Goal: Task Accomplishment & Management: Use online tool/utility

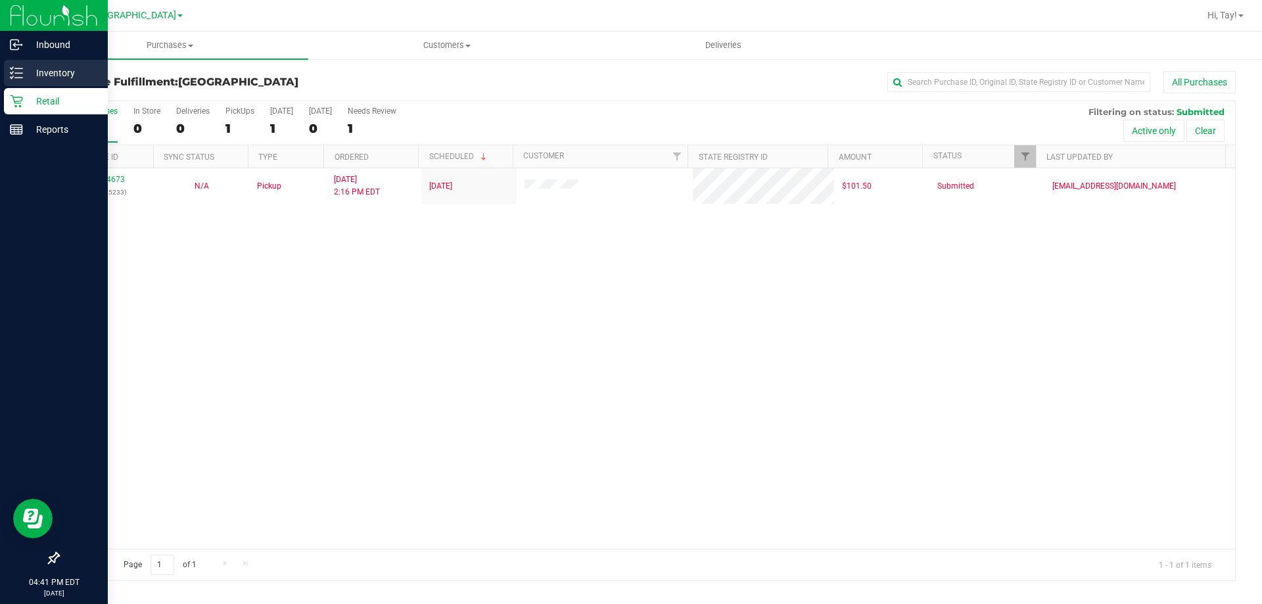
click at [29, 70] on p "Inventory" at bounding box center [62, 73] width 79 height 16
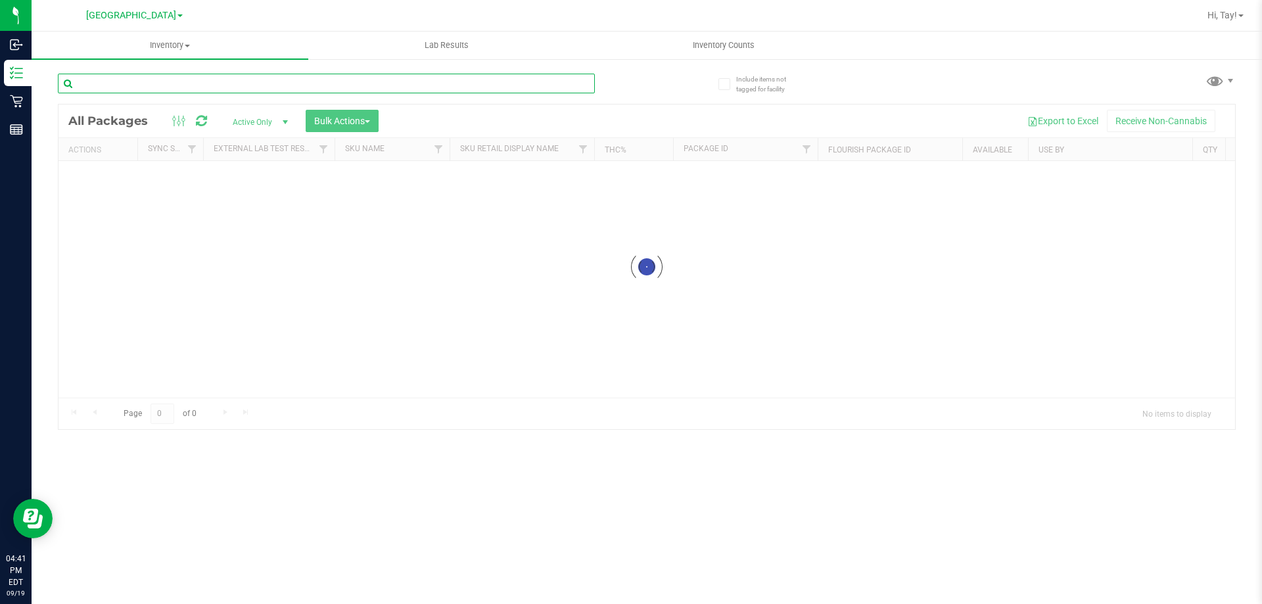
click at [224, 90] on input "text" at bounding box center [326, 84] width 537 height 20
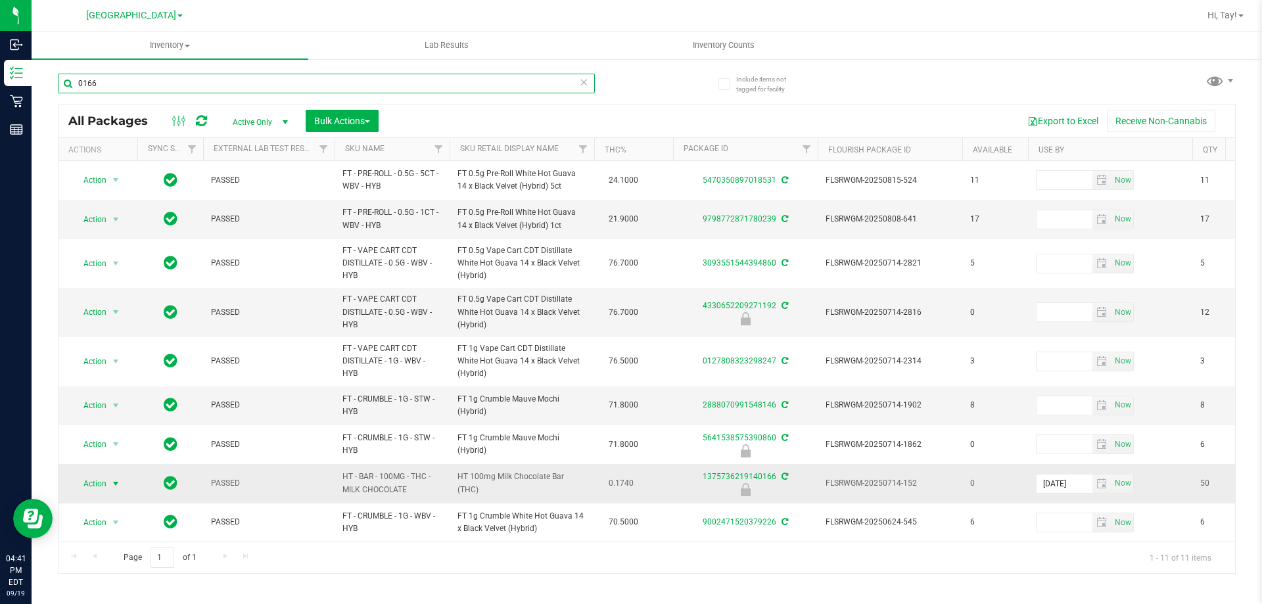
type input "0166"
click at [111, 485] on span "select" at bounding box center [115, 484] width 11 height 11
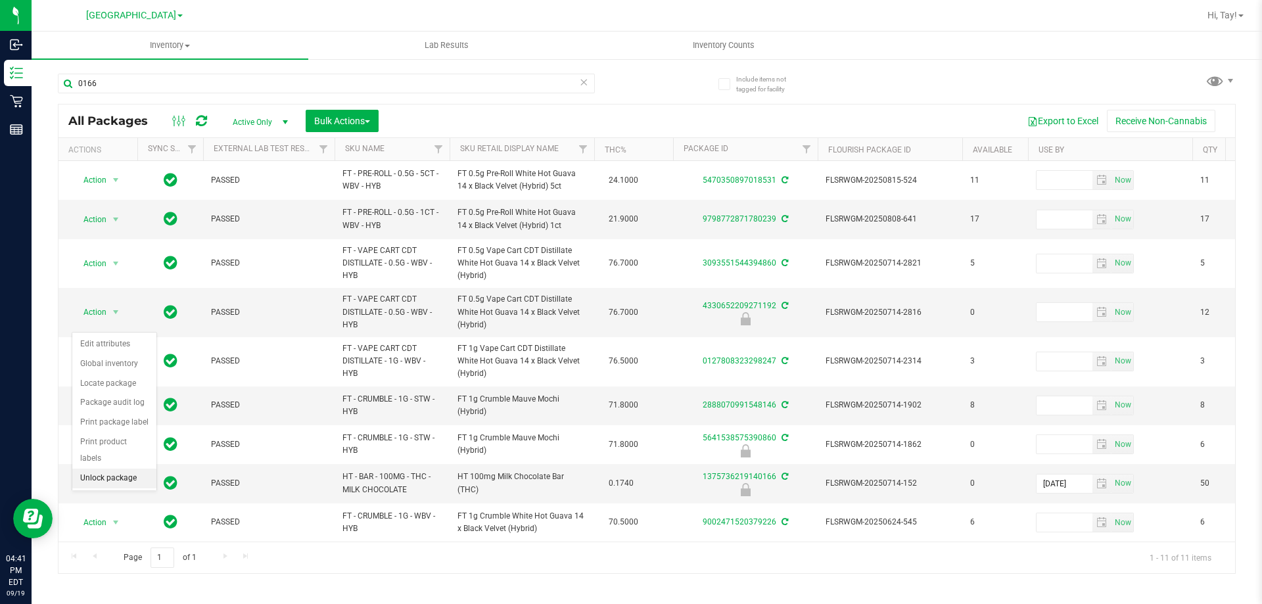
click at [128, 469] on li "Unlock package" at bounding box center [114, 479] width 84 height 20
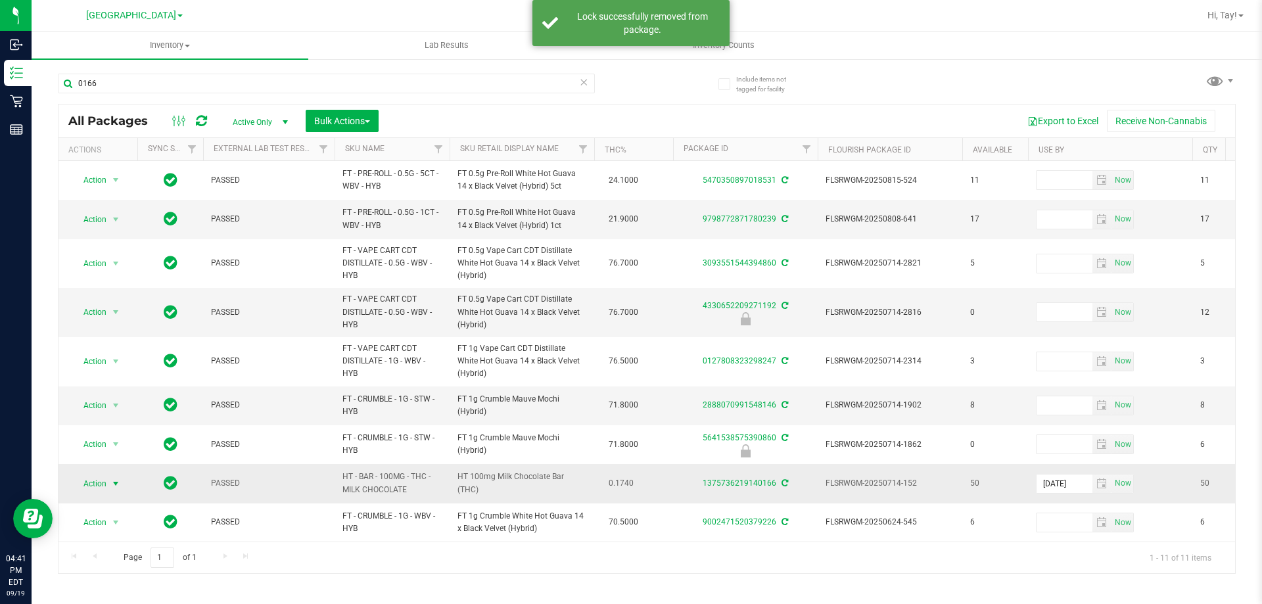
click at [118, 489] on span "select" at bounding box center [115, 484] width 11 height 11
click at [148, 426] on li "Print package label" at bounding box center [123, 423] width 102 height 20
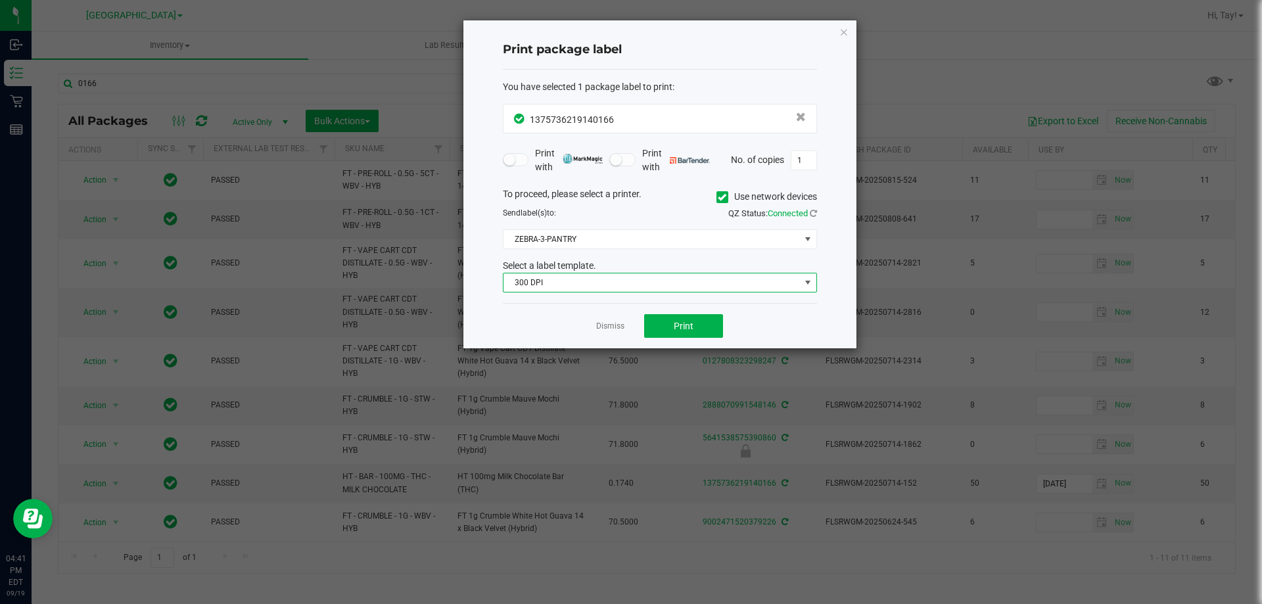
click at [595, 276] on span "300 DPI" at bounding box center [652, 283] width 297 height 18
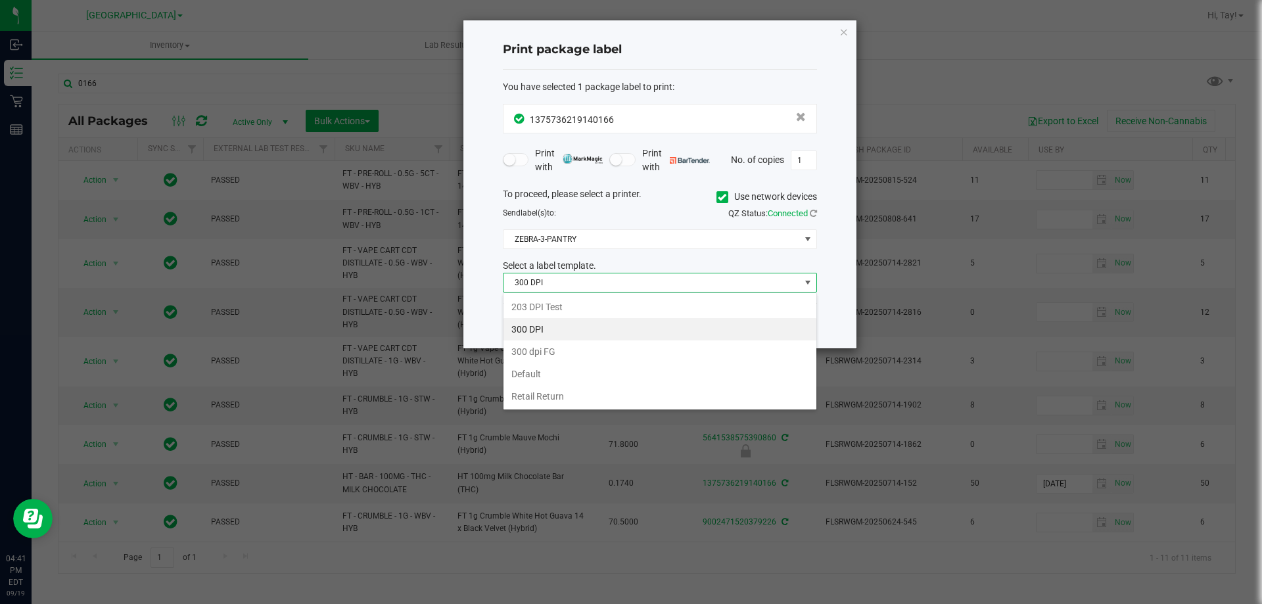
scroll to position [20, 314]
click at [570, 302] on li "203 DPI Test" at bounding box center [660, 307] width 313 height 22
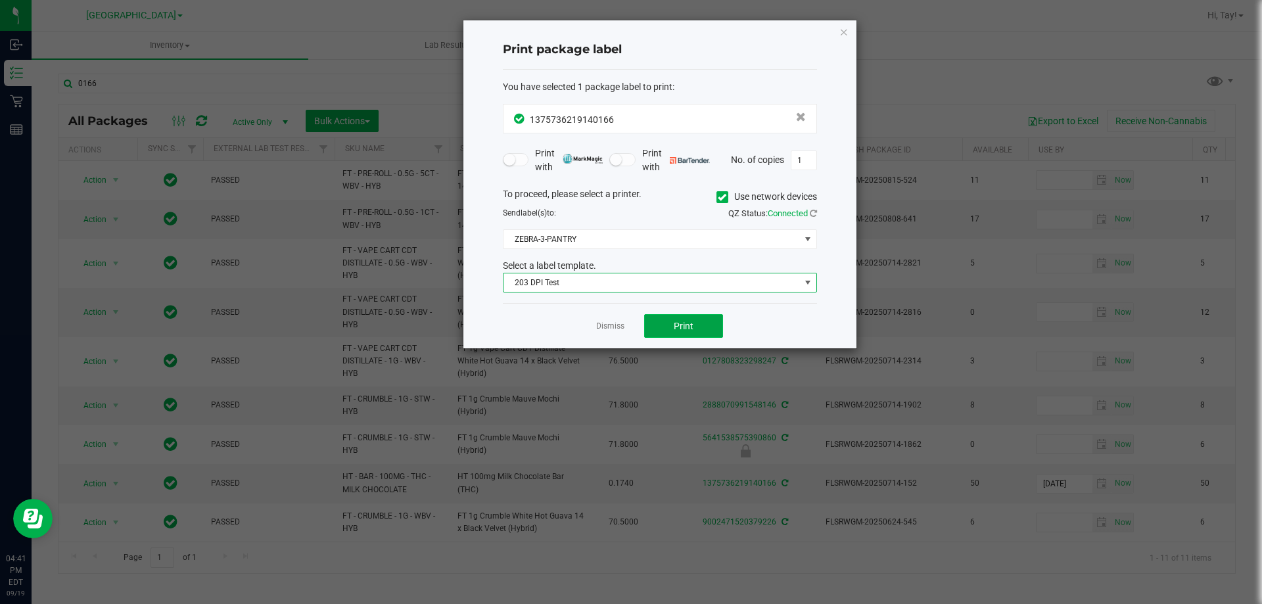
click at [713, 327] on button "Print" at bounding box center [683, 326] width 79 height 24
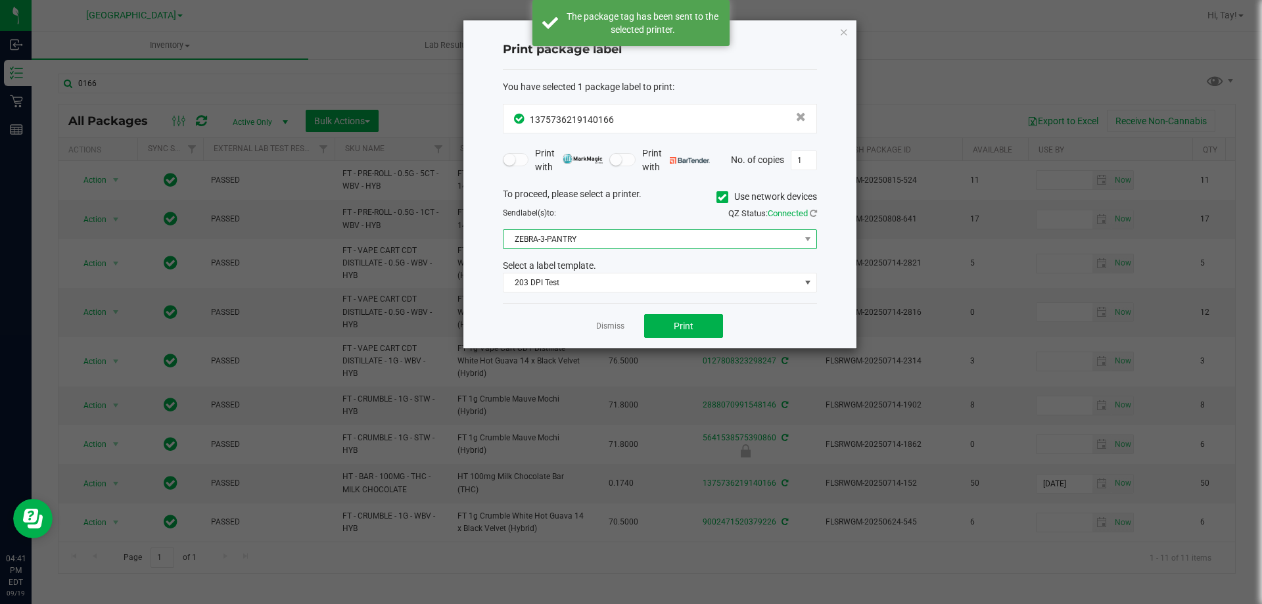
click at [775, 232] on span "ZEBRA-3-PANTRY" at bounding box center [652, 239] width 297 height 18
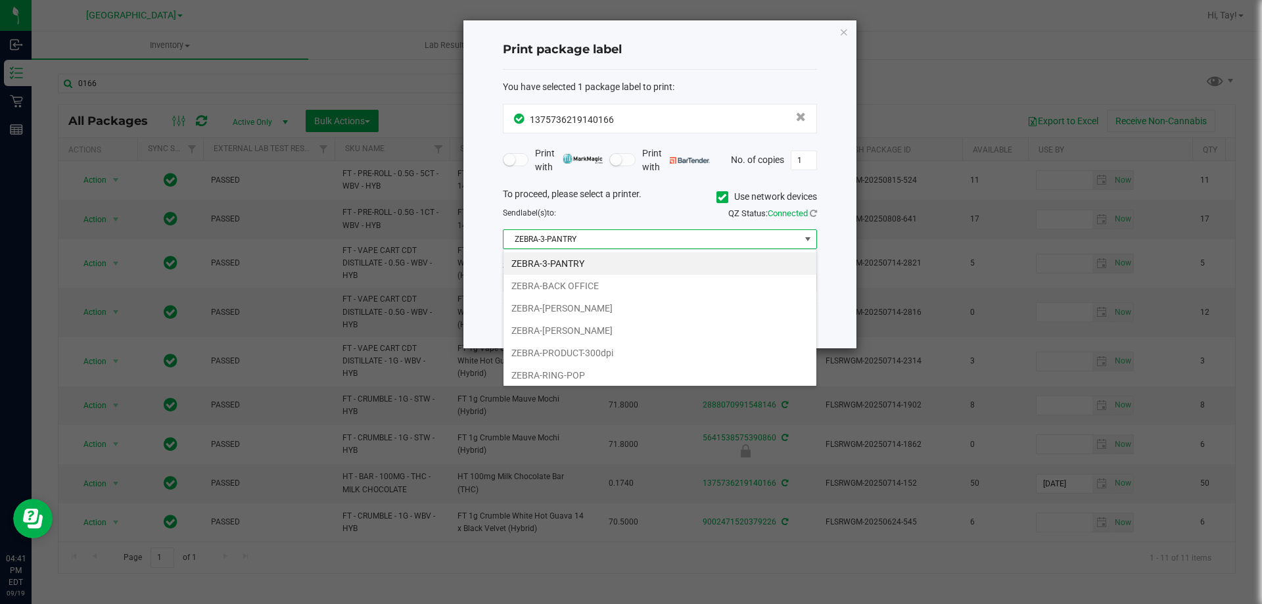
scroll to position [3, 0]
click at [614, 323] on li "ZEBRA-[PERSON_NAME]" at bounding box center [660, 328] width 313 height 22
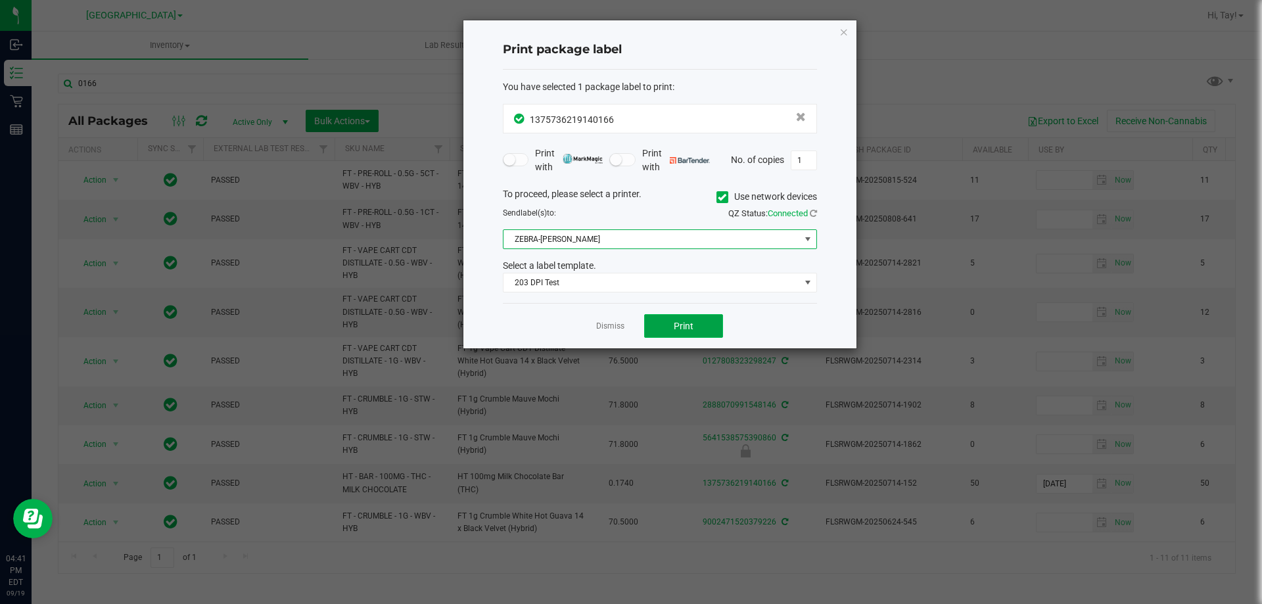
click at [702, 323] on button "Print" at bounding box center [683, 326] width 79 height 24
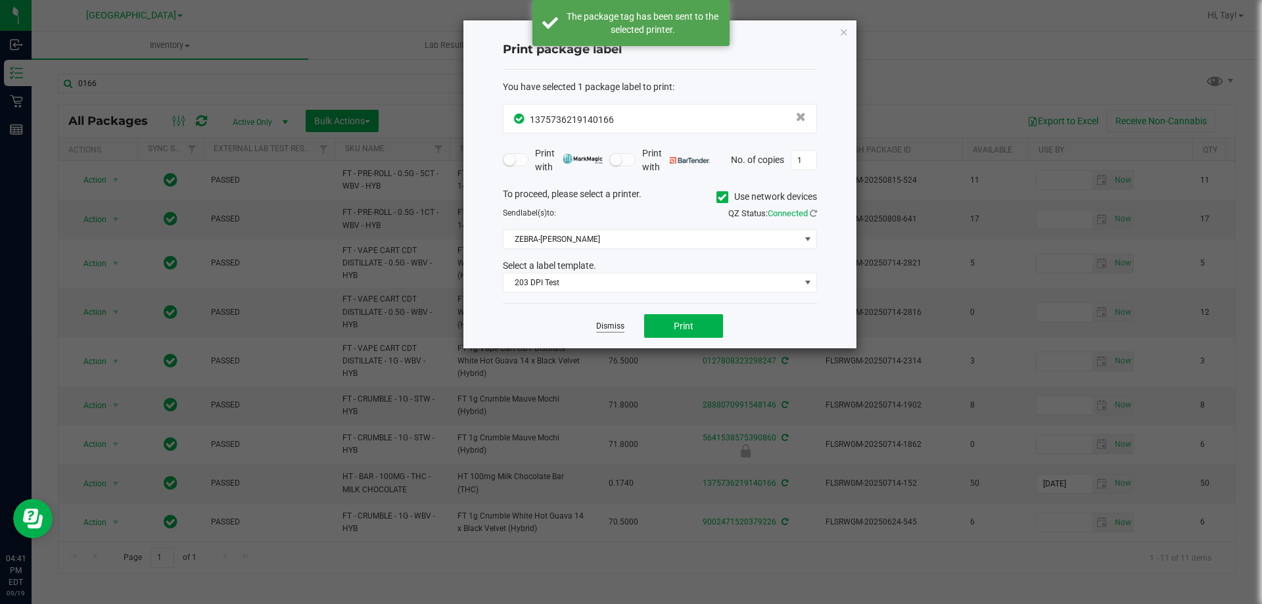
click at [611, 325] on link "Dismiss" at bounding box center [610, 326] width 28 height 11
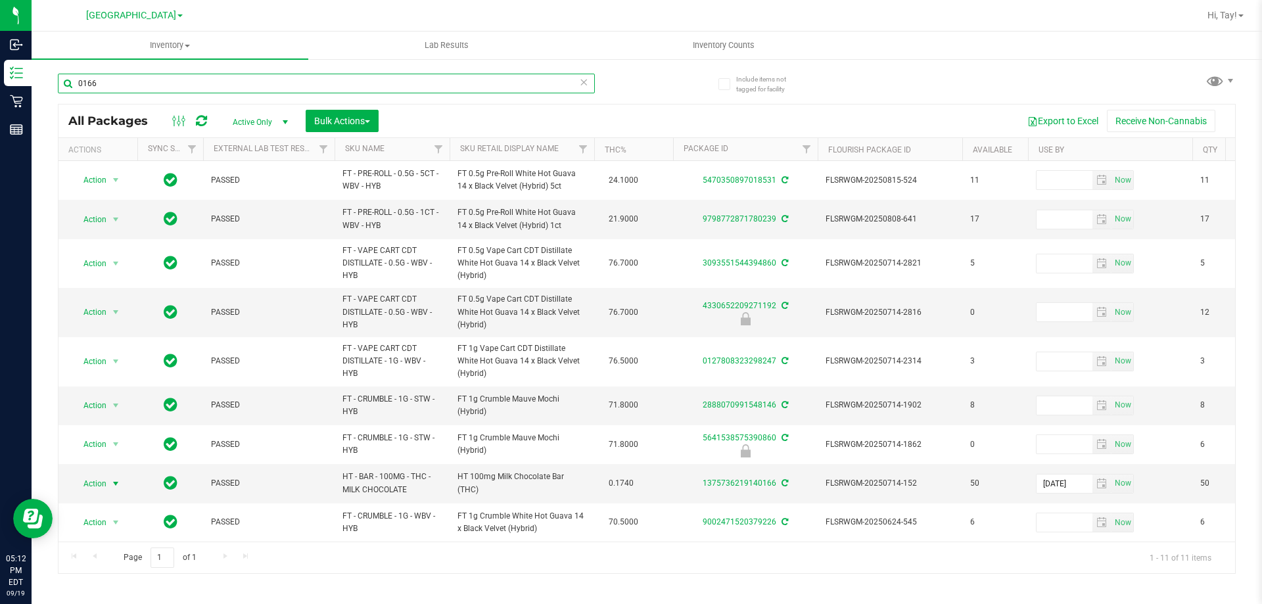
click at [128, 82] on input "0166" at bounding box center [326, 84] width 537 height 20
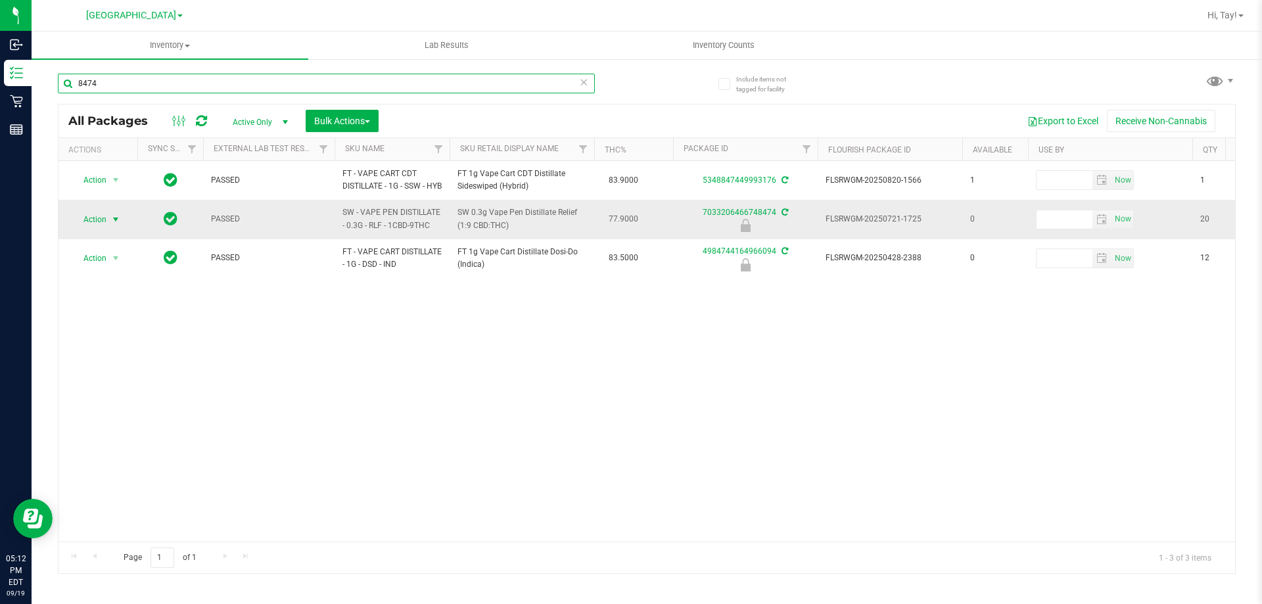
type input "8474"
click at [106, 226] on span "Action" at bounding box center [90, 219] width 36 height 18
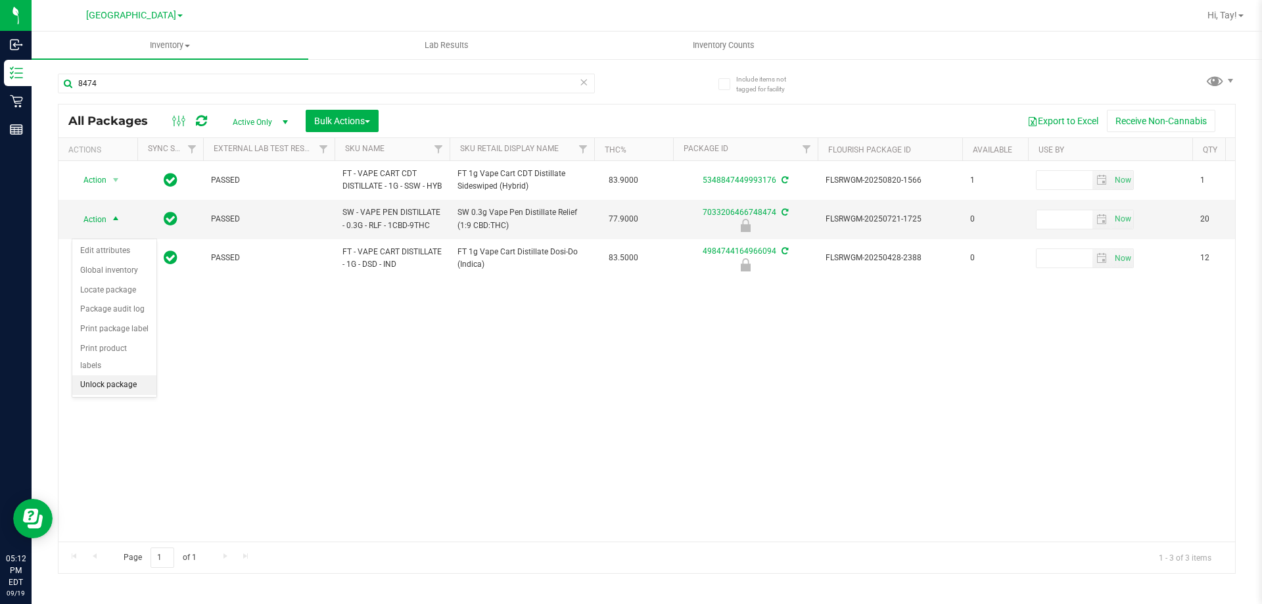
click at [109, 376] on li "Unlock package" at bounding box center [114, 385] width 84 height 20
